Goal: Information Seeking & Learning: Learn about a topic

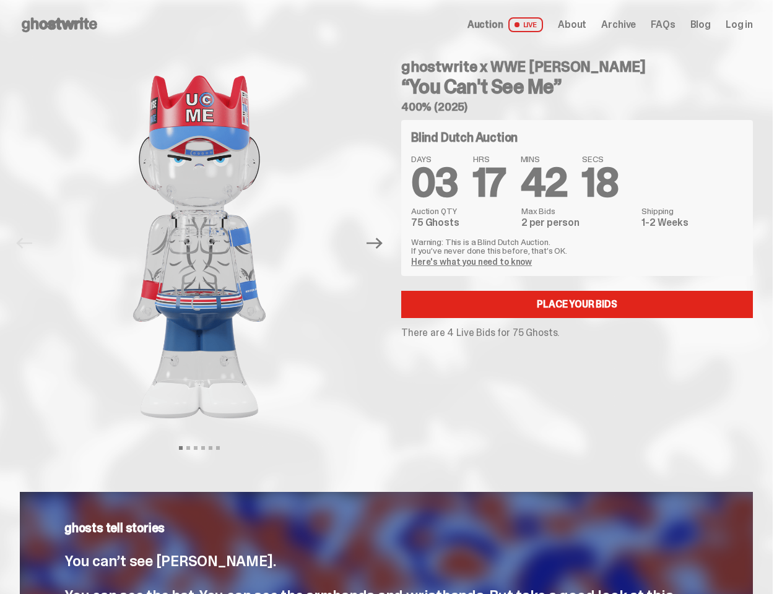
click at [391, 297] on div "ghostwrite x WWE [PERSON_NAME] “You Can't See Me” 400% (2025) Blind Dutch Aucti…" at bounding box center [569, 244] width 366 height 388
click at [207, 243] on img at bounding box center [199, 247] width 316 height 395
click at [379, 243] on icon "Next" at bounding box center [374, 243] width 16 height 11
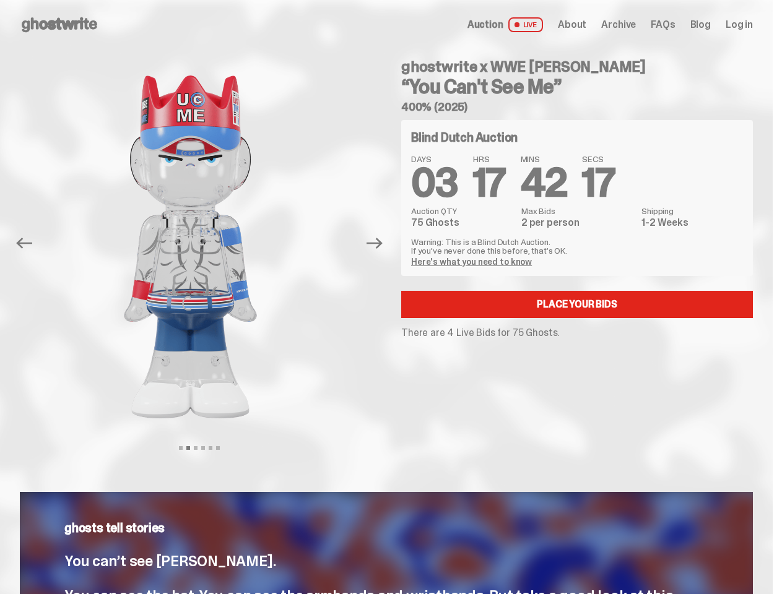
click at [0, 63] on div "ghostwrite x WWE [PERSON_NAME] “You Can't See Me” 400% (2025) Previous Next Vie…" at bounding box center [386, 256] width 773 height 413
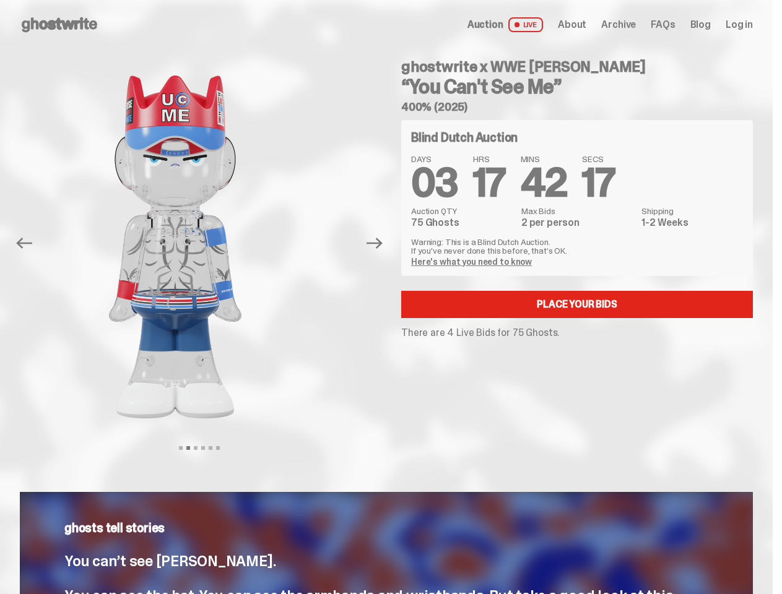
click at [473, 262] on link "Here's what you need to know" at bounding box center [471, 261] width 121 height 11
